Goal: Task Accomplishment & Management: Complete application form

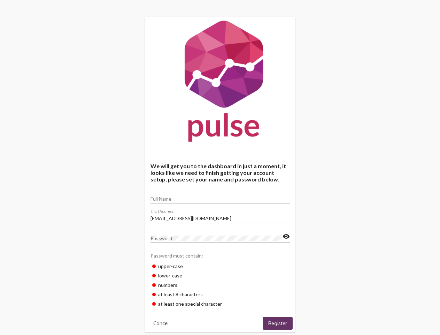
click at [220, 196] on input "Full Name" at bounding box center [220, 199] width 139 height 6
click at [220, 216] on input "[EMAIL_ADDRESS][DOMAIN_NAME]" at bounding box center [220, 218] width 139 height 6
click at [286, 236] on mat-icon "visibility" at bounding box center [286, 236] width 7 height 8
click at [161, 323] on span "Cancel" at bounding box center [160, 323] width 15 height 6
click at [278, 323] on span "Register" at bounding box center [277, 323] width 19 height 6
